Goal: Navigation & Orientation: Go to known website

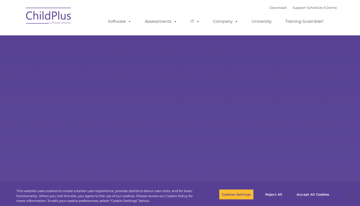
select select "MEDIUM"
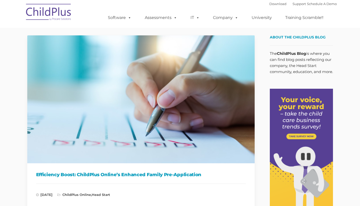
type input ""
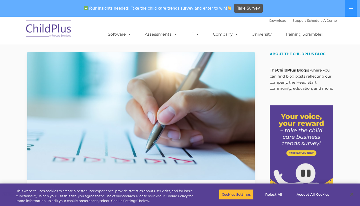
click at [354, 12] on button at bounding box center [351, 8] width 12 height 17
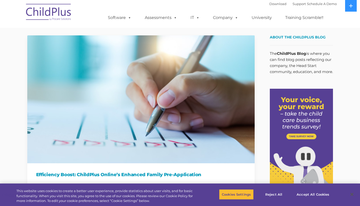
click at [352, 7] on icon at bounding box center [351, 6] width 4 height 4
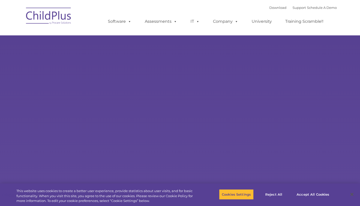
select select "MEDIUM"
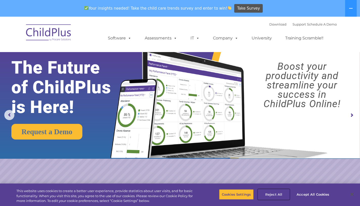
click at [271, 193] on button "Reject All" at bounding box center [274, 194] width 32 height 11
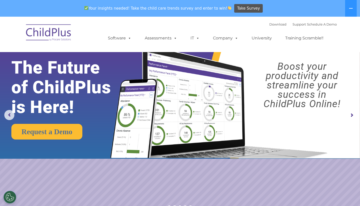
click at [351, 115] on rs-arrow at bounding box center [352, 115] width 10 height 10
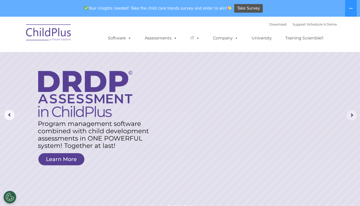
click at [351, 115] on rs-arrow at bounding box center [352, 115] width 10 height 10
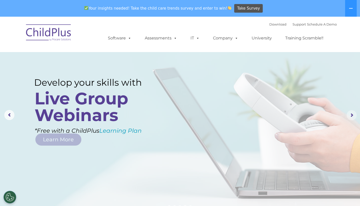
click at [351, 115] on rs-arrow at bounding box center [352, 115] width 10 height 10
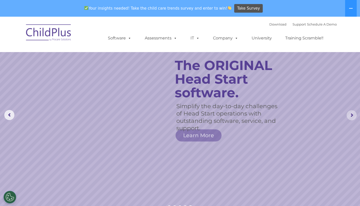
click at [351, 115] on rs-arrow at bounding box center [352, 115] width 10 height 10
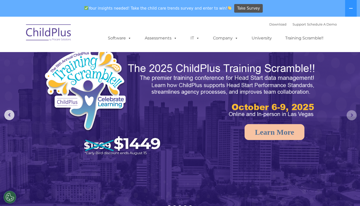
click at [351, 115] on rs-arrow at bounding box center [352, 115] width 10 height 10
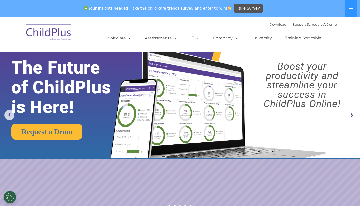
click at [351, 115] on rs-arrow at bounding box center [352, 115] width 10 height 10
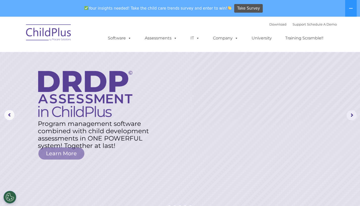
click at [351, 115] on rs-arrow at bounding box center [352, 115] width 10 height 10
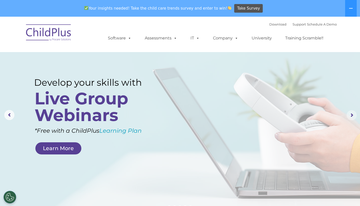
click at [351, 115] on rs-arrow at bounding box center [352, 115] width 10 height 10
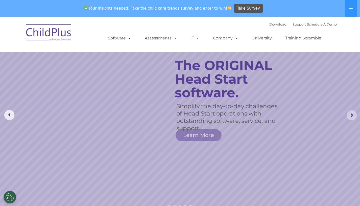
click at [351, 115] on rs-arrow at bounding box center [352, 115] width 10 height 10
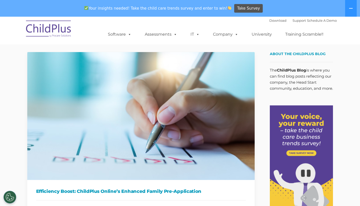
click at [351, 7] on icon at bounding box center [351, 8] width 4 height 4
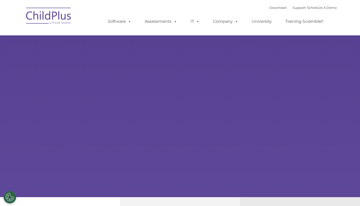
select select "MEDIUM"
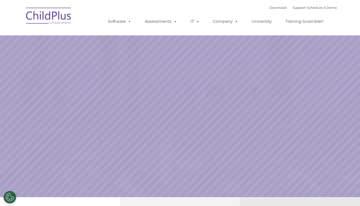
select select "MEDIUM"
